Goal: Information Seeking & Learning: Learn about a topic

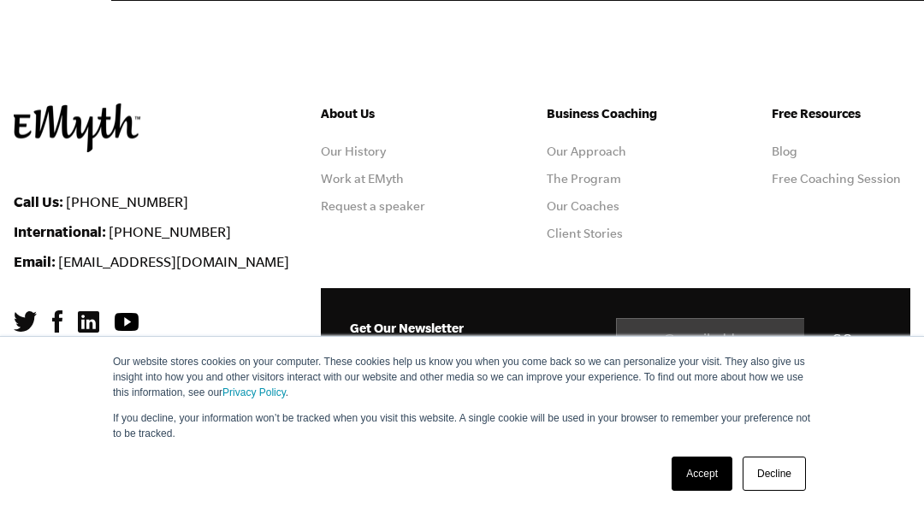
scroll to position [4874, 0]
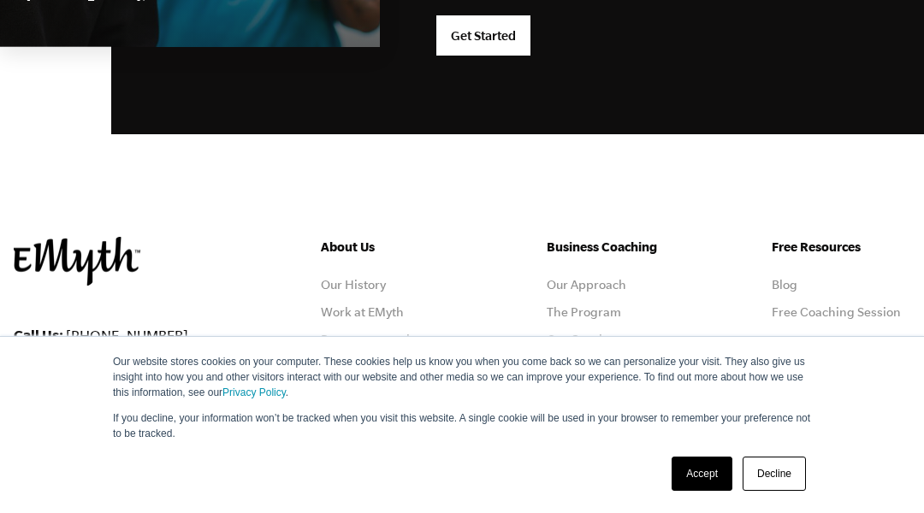
scroll to position [4754, 0]
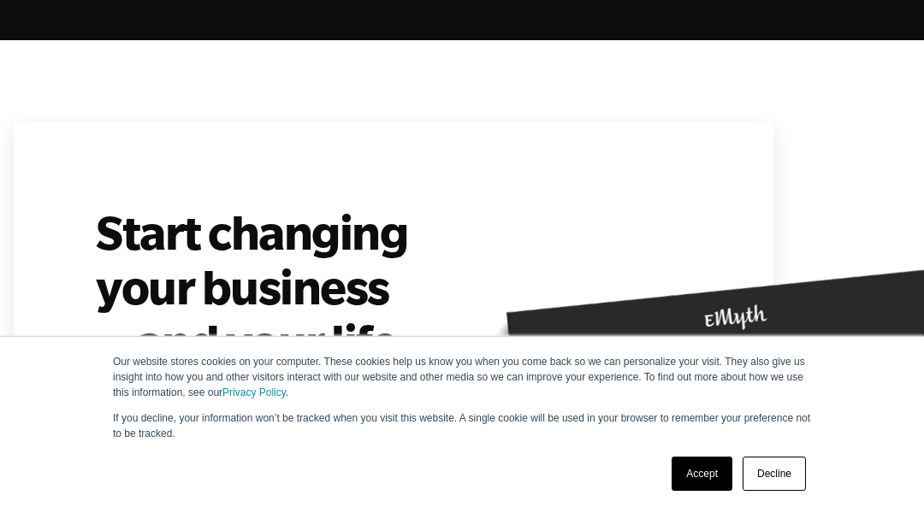
scroll to position [7599, 0]
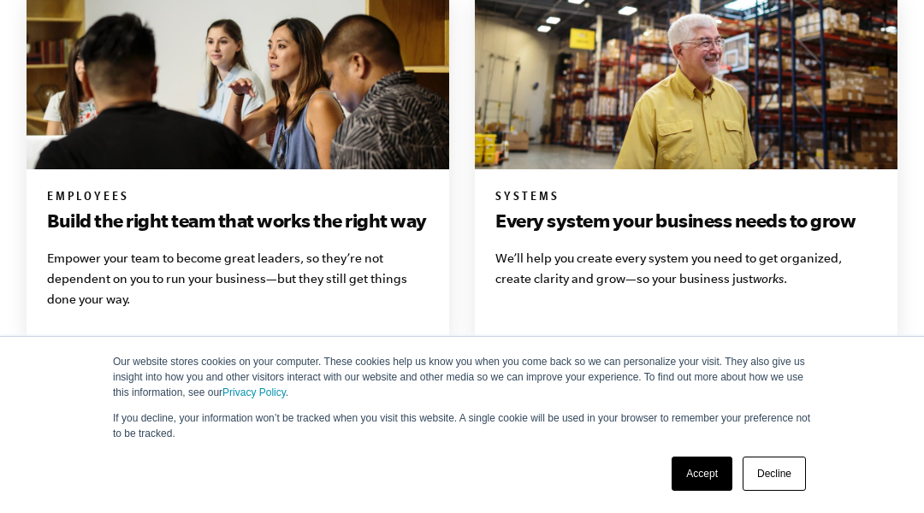
scroll to position [3080, 0]
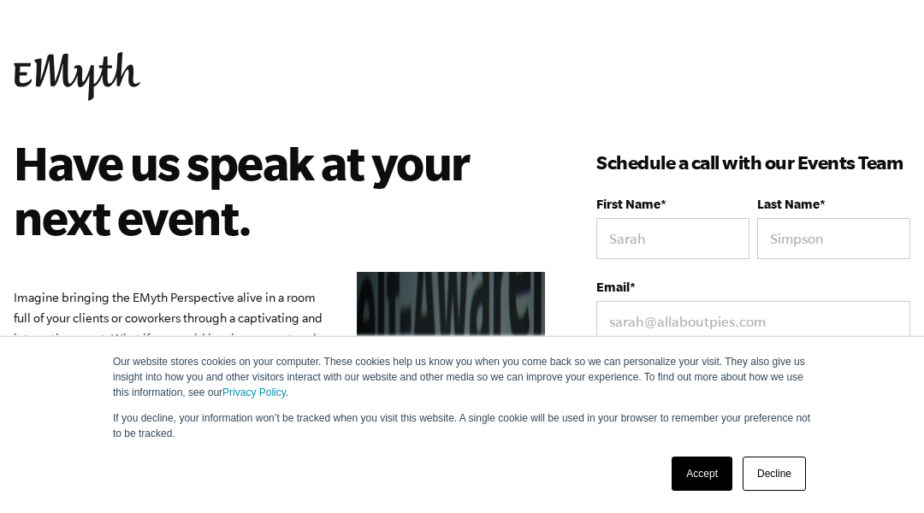
scroll to position [633, 0]
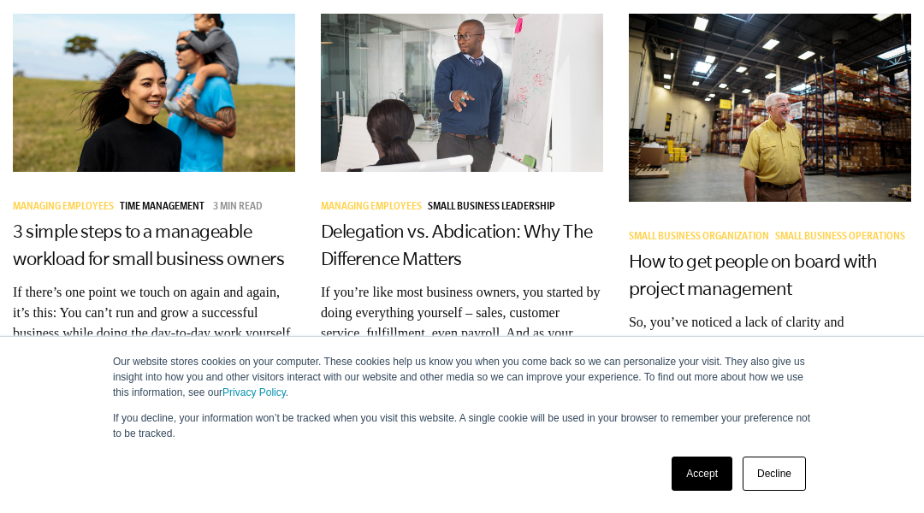
scroll to position [3593, 0]
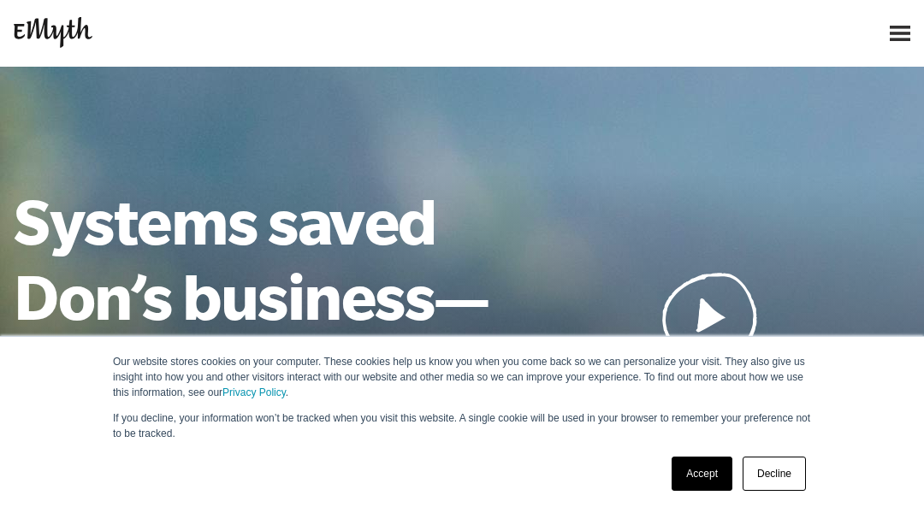
scroll to position [6864, 0]
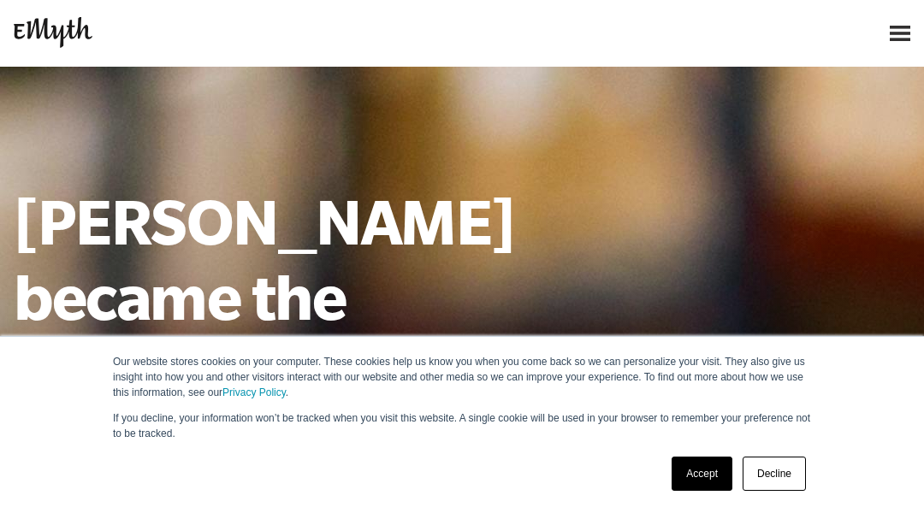
scroll to position [6668, 0]
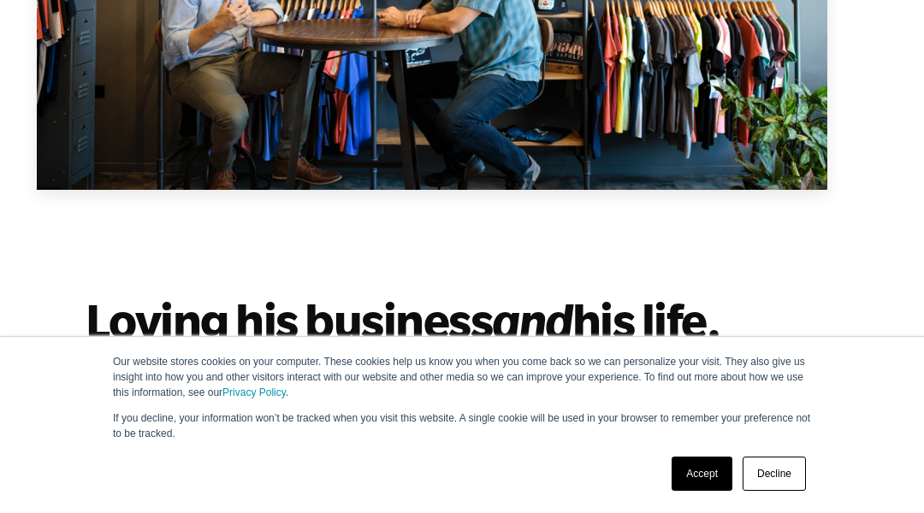
scroll to position [5134, 0]
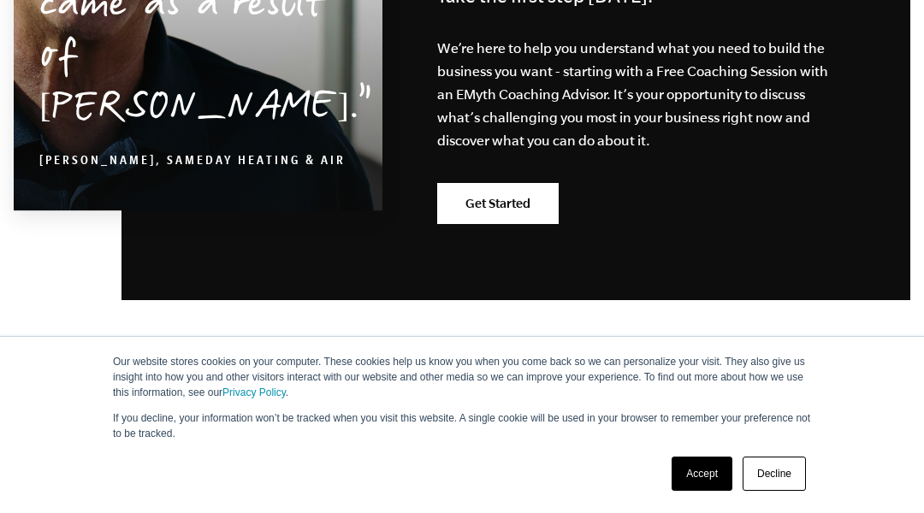
scroll to position [2426, 0]
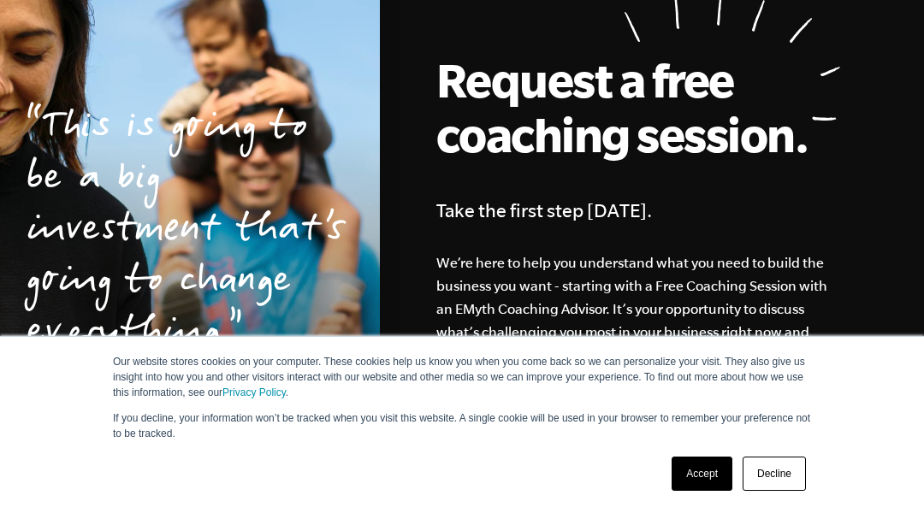
scroll to position [3812, 0]
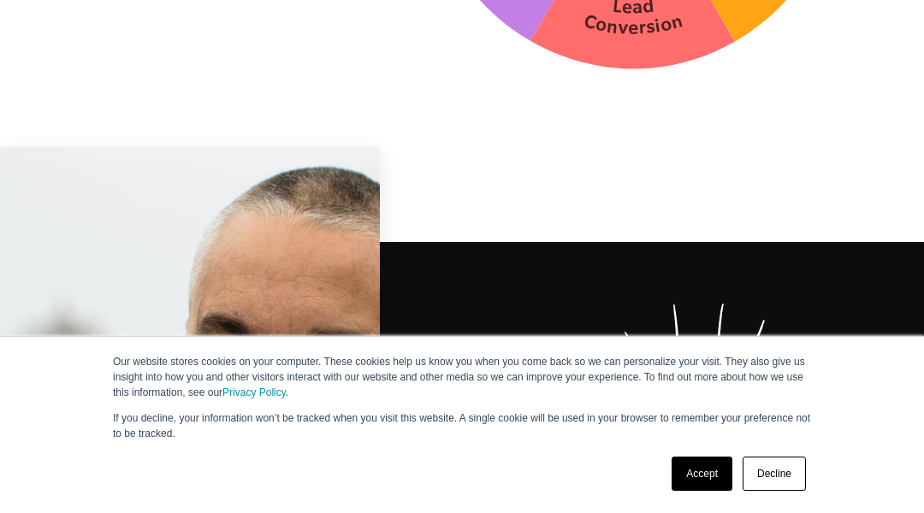
scroll to position [6227, 0]
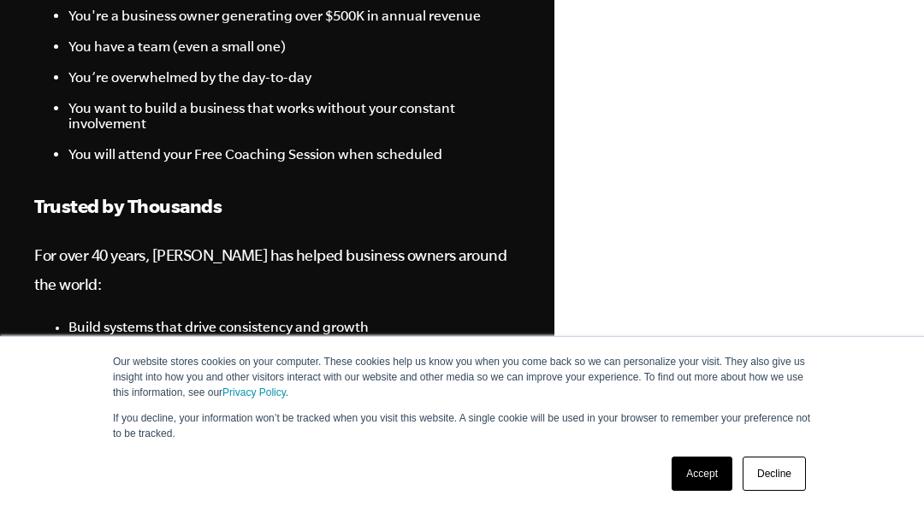
scroll to position [2918, 0]
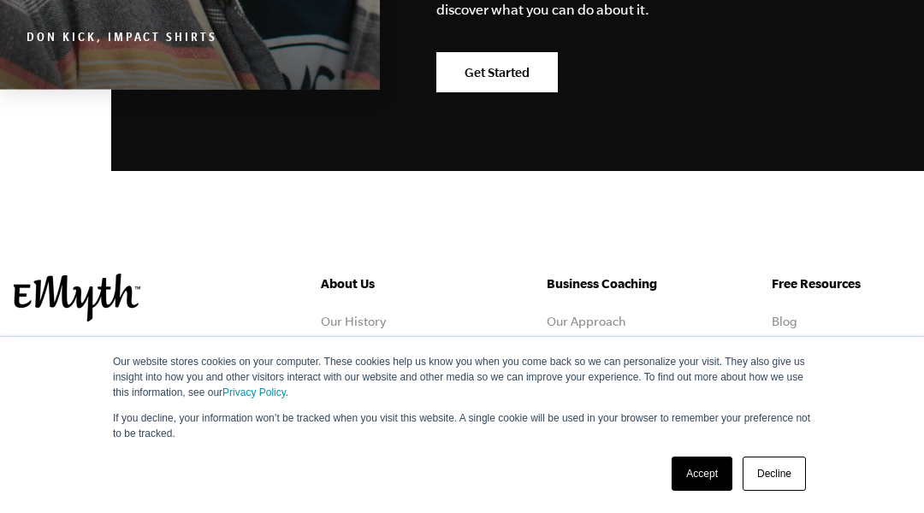
scroll to position [9512, 0]
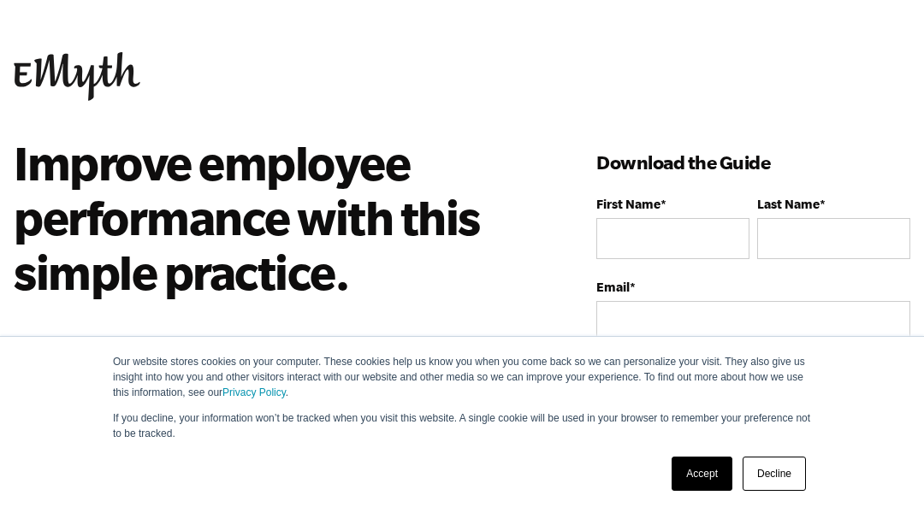
scroll to position [664, 0]
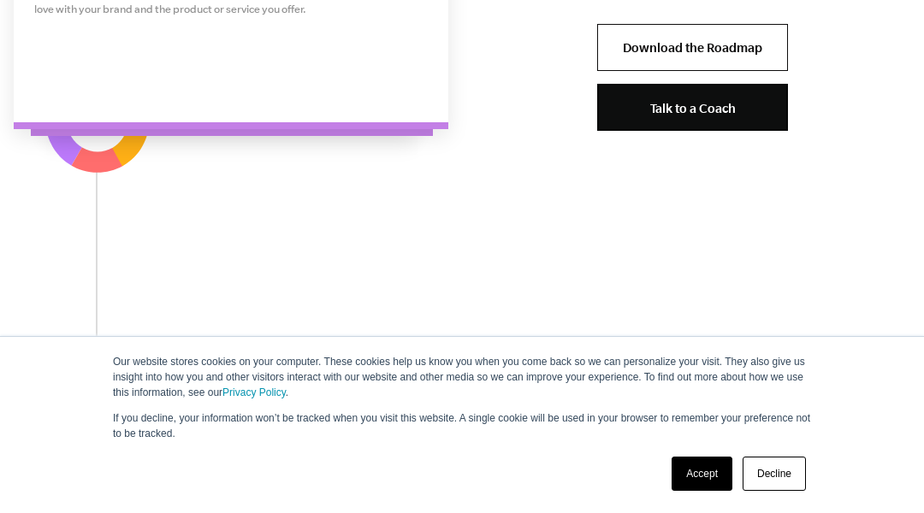
scroll to position [5875, 0]
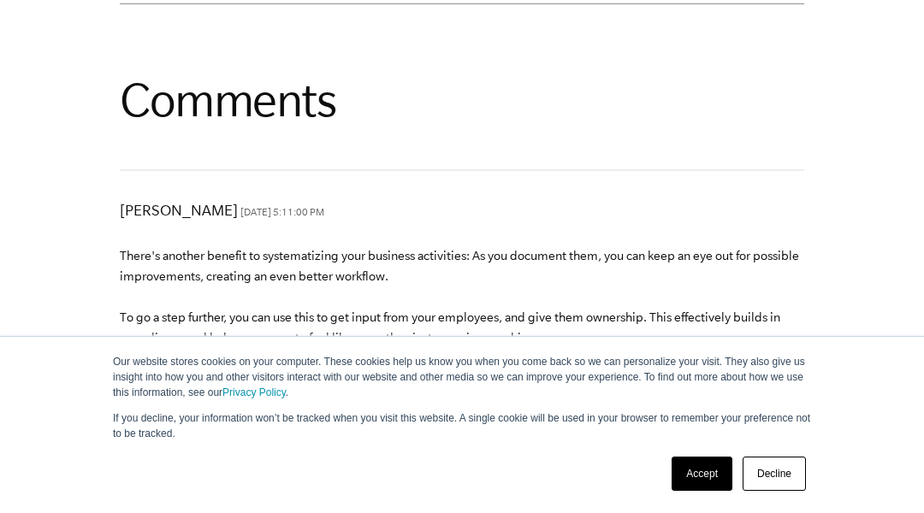
scroll to position [6160, 0]
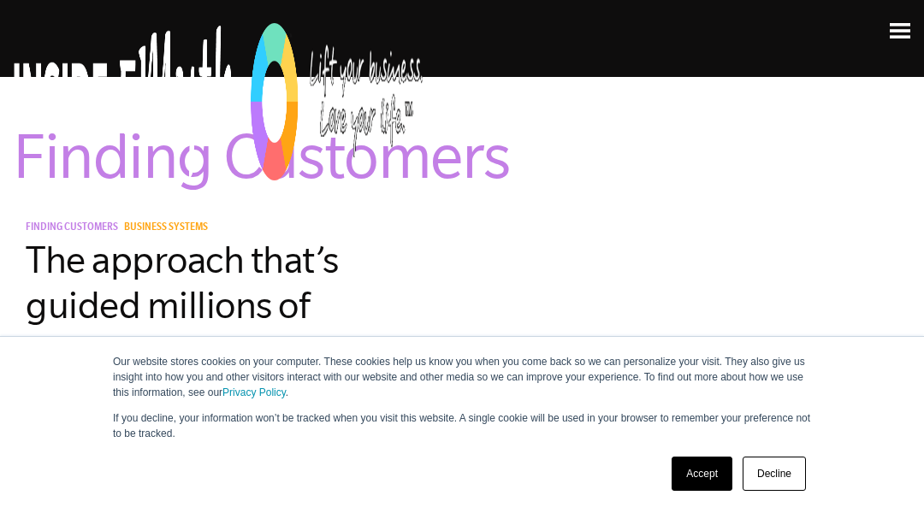
scroll to position [2570, 0]
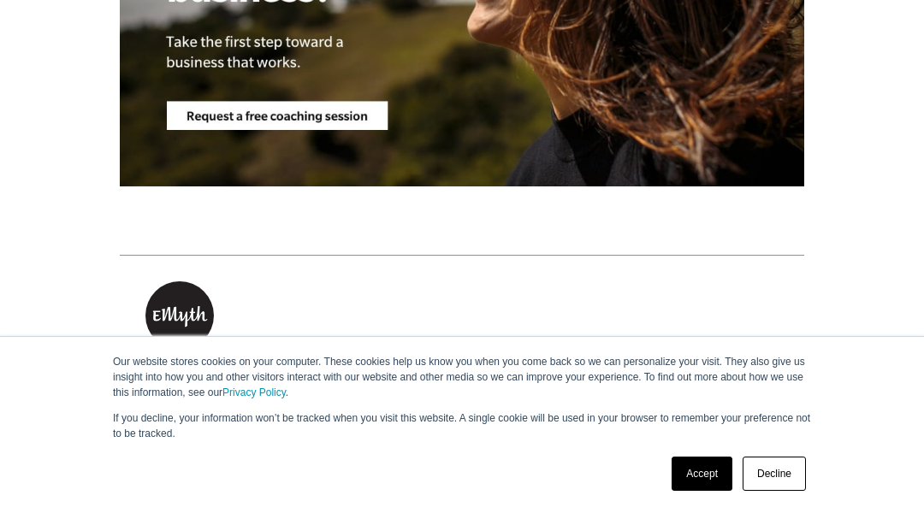
scroll to position [6482, 0]
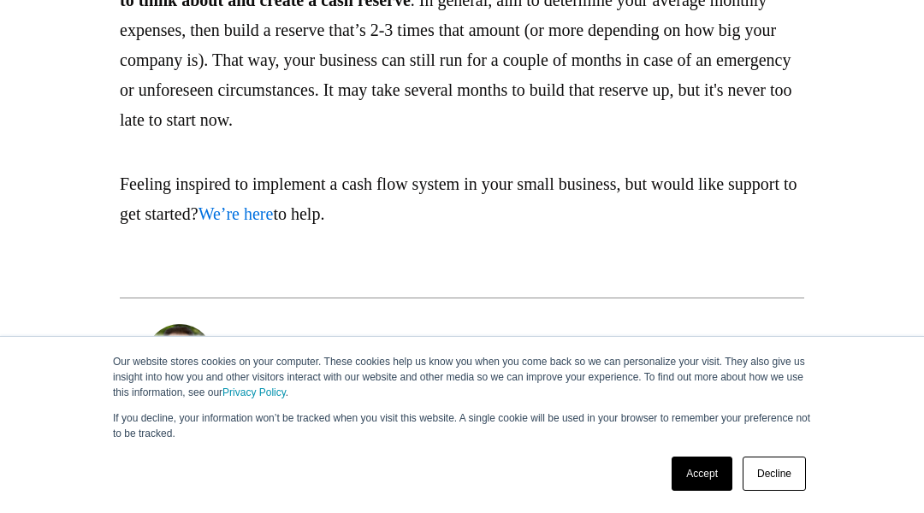
scroll to position [6660, 0]
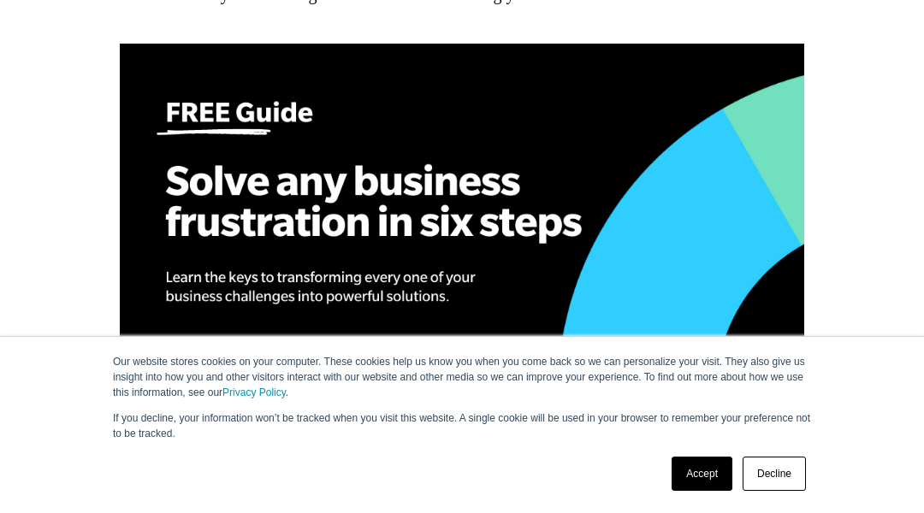
scroll to position [5134, 0]
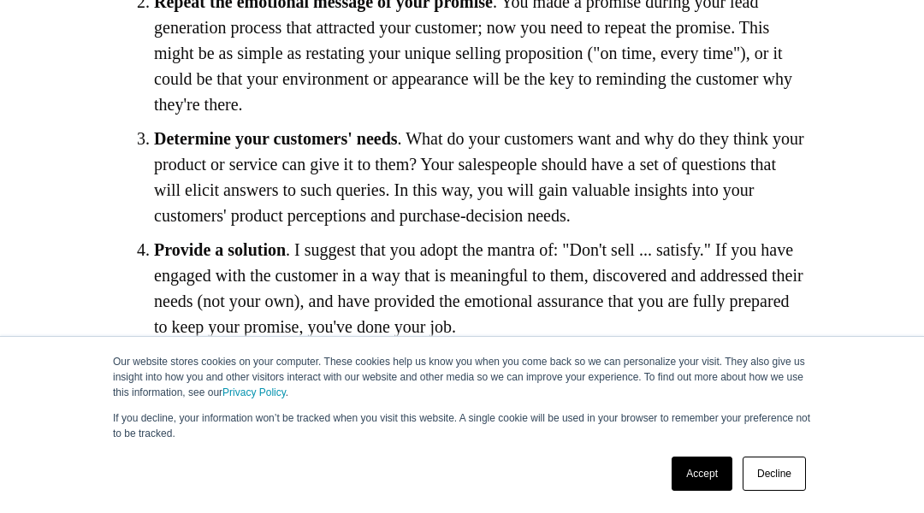
scroll to position [4107, 0]
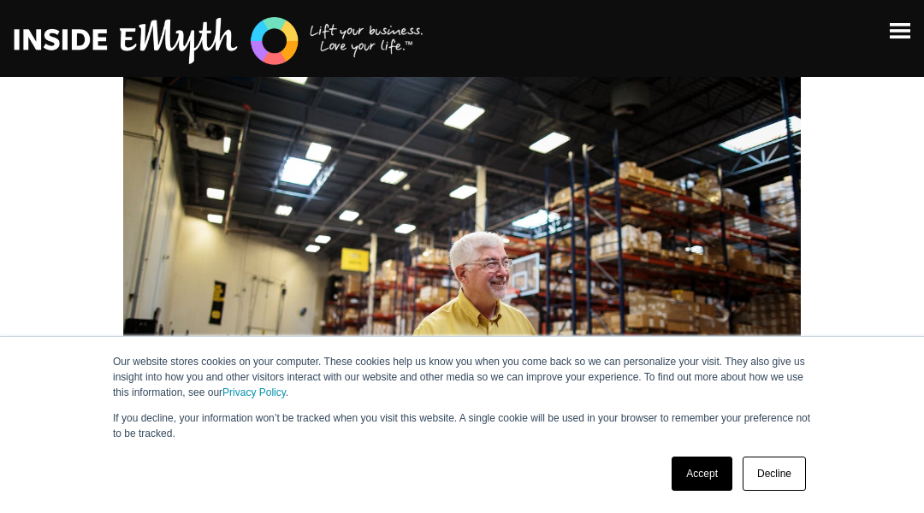
scroll to position [513, 0]
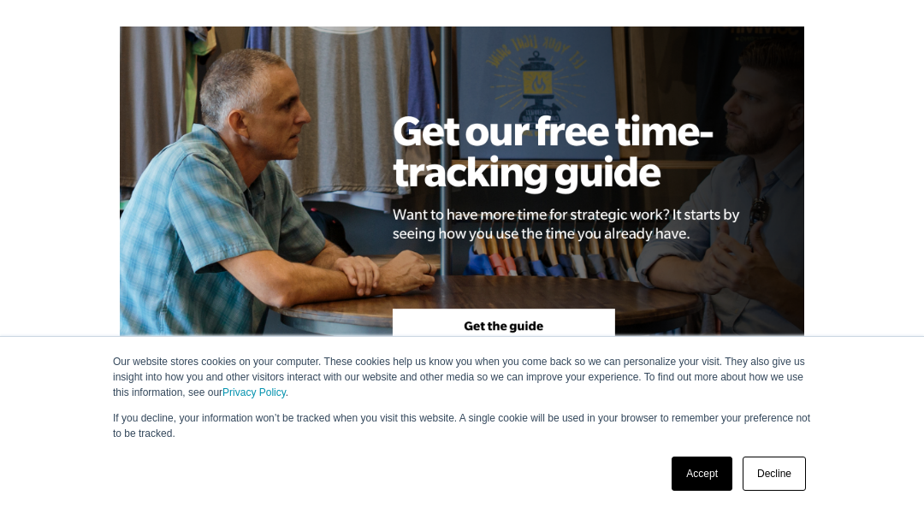
scroll to position [2567, 0]
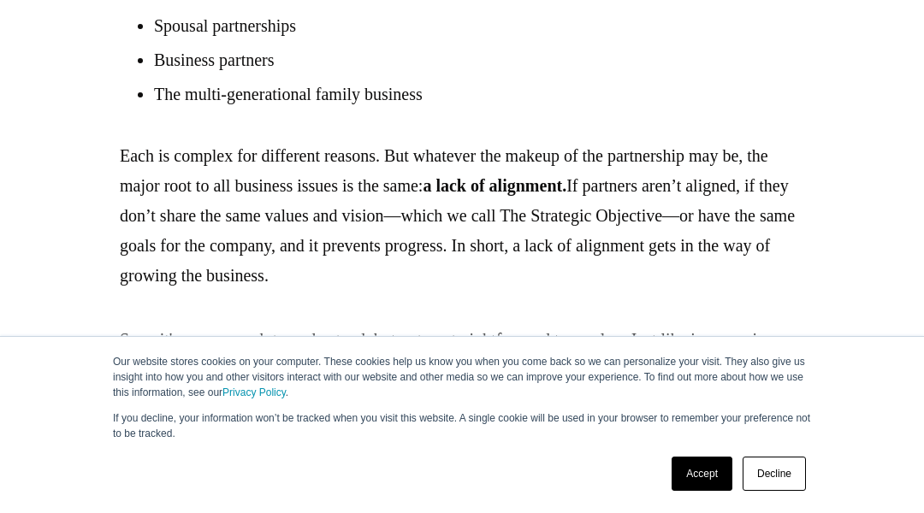
scroll to position [2567, 0]
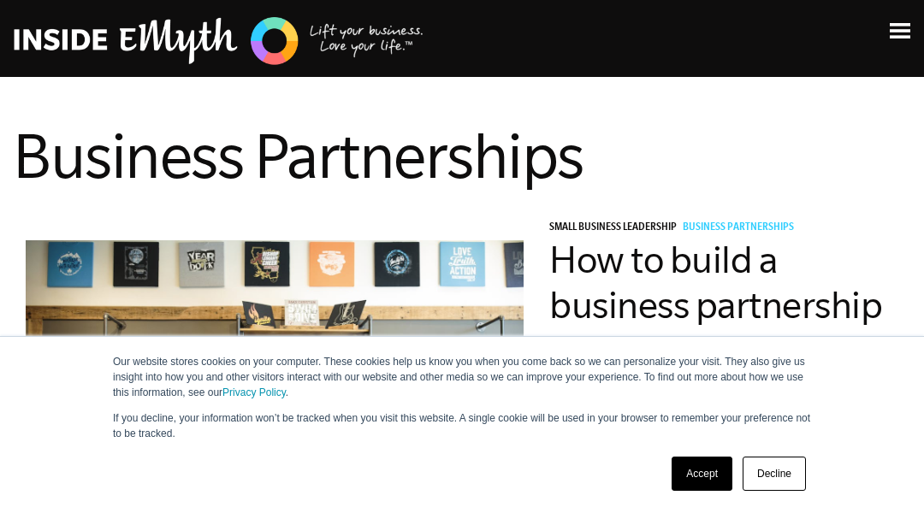
scroll to position [1540, 0]
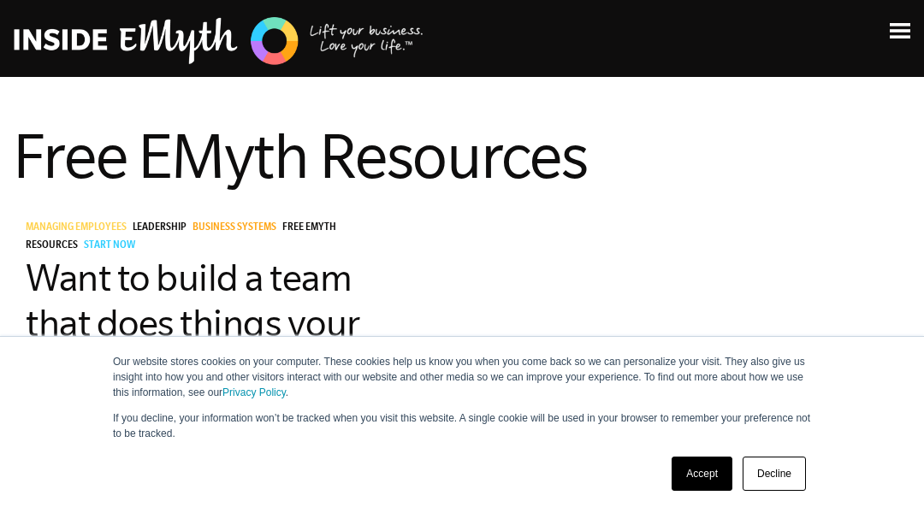
scroll to position [1540, 0]
